Goal: Task Accomplishment & Management: Manage account settings

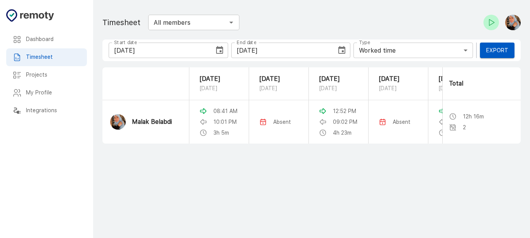
scroll to position [0, 52]
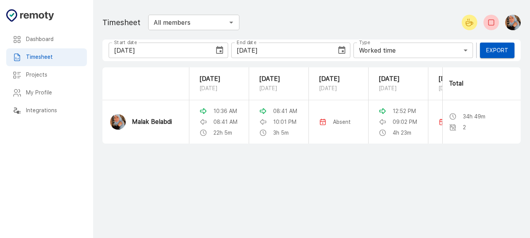
click at [219, 51] on icon "Choose date, selected date is Aug 23, 2025" at bounding box center [219, 50] width 9 height 9
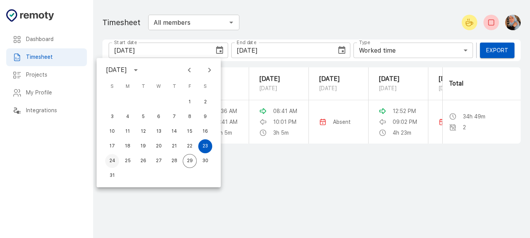
click at [111, 159] on button "24" at bounding box center [112, 161] width 14 height 14
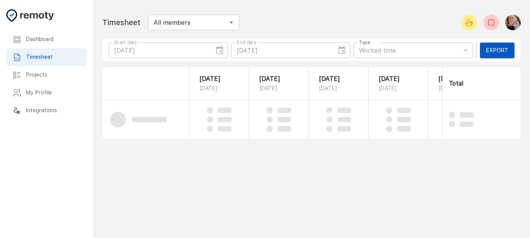
type input "[DATE]"
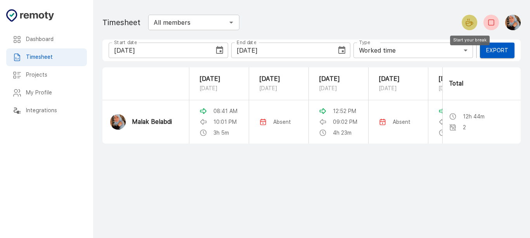
click at [468, 25] on icon "Start your break" at bounding box center [469, 22] width 9 height 9
click at [492, 23] on icon "End your break" at bounding box center [490, 22] width 9 height 9
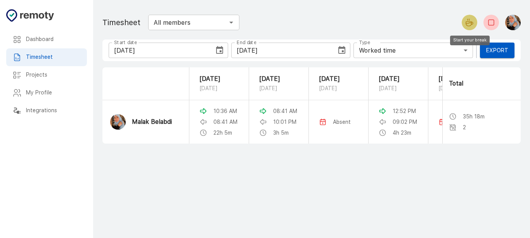
click at [467, 22] on icon "Start your break" at bounding box center [468, 24] width 5 height 4
click at [492, 23] on icon "End your break" at bounding box center [490, 22] width 9 height 9
